Goal: Navigation & Orientation: Find specific page/section

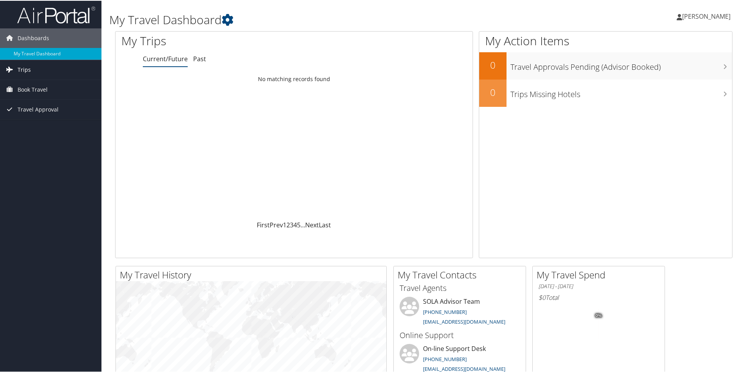
click at [24, 68] on span "Trips" at bounding box center [24, 69] width 13 height 20
click at [29, 83] on link "Current/Future Trips" at bounding box center [51, 85] width 102 height 12
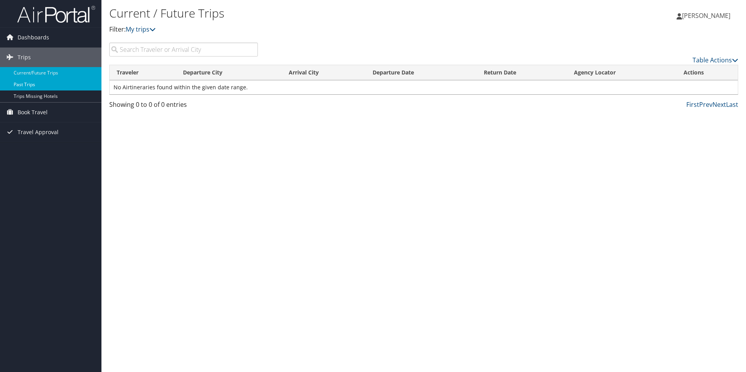
click at [35, 82] on link "Past Trips" at bounding box center [51, 85] width 102 height 12
click at [43, 109] on span "Book Travel" at bounding box center [33, 113] width 30 height 20
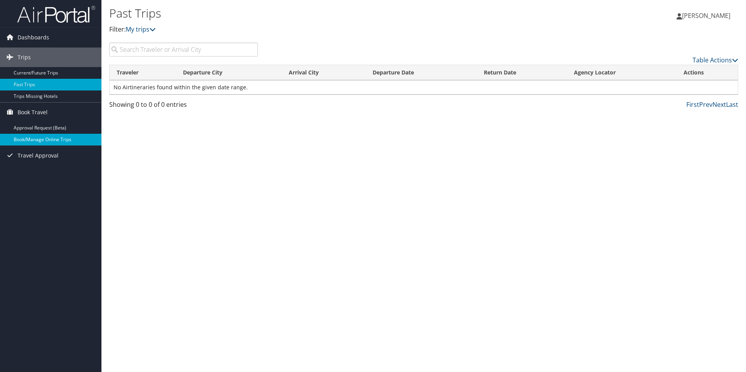
click at [44, 139] on link "Book/Manage Online Trips" at bounding box center [51, 140] width 102 height 12
